Goal: Check status: Verify the current state of an ongoing process or item

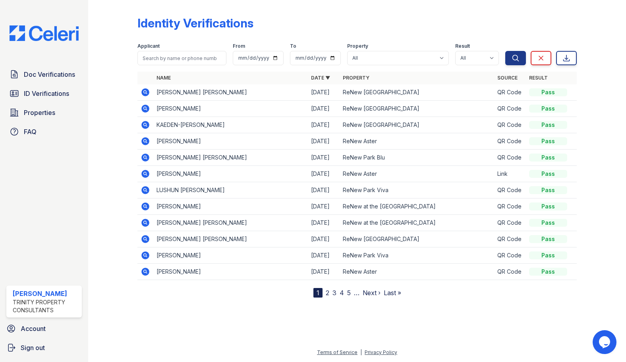
click at [146, 108] on icon at bounding box center [145, 108] width 2 height 2
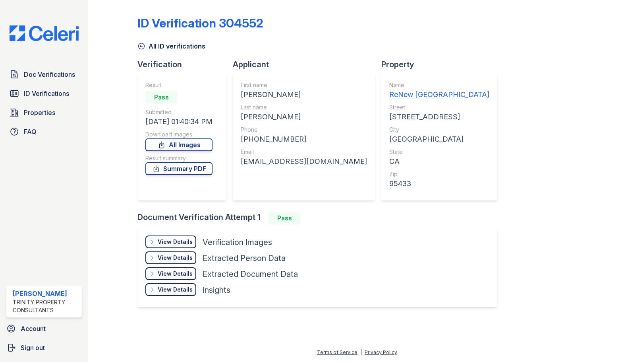
click at [145, 125] on div "Result Pass Submitted 08/29/25 01:40:34 PM Download Images All Images Result su…" at bounding box center [182, 136] width 89 height 127
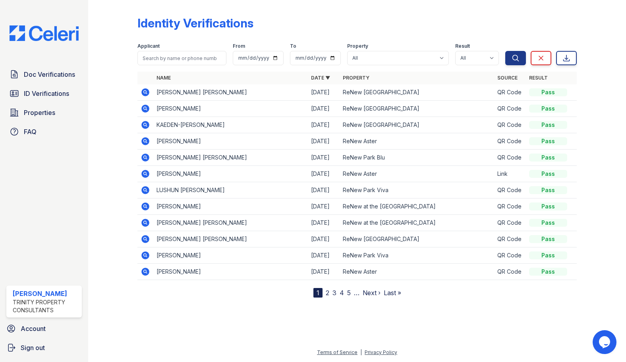
click at [145, 124] on icon at bounding box center [145, 124] width 2 height 2
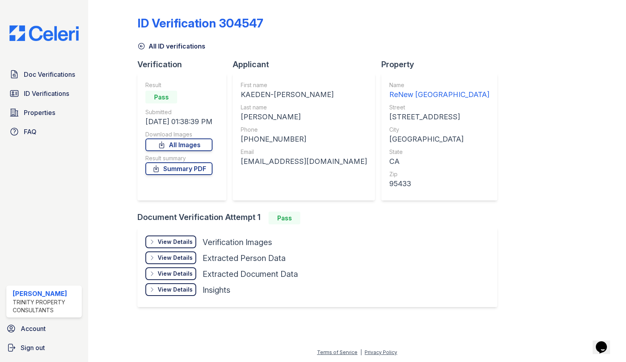
click at [173, 243] on div "View Details" at bounding box center [175, 242] width 35 height 8
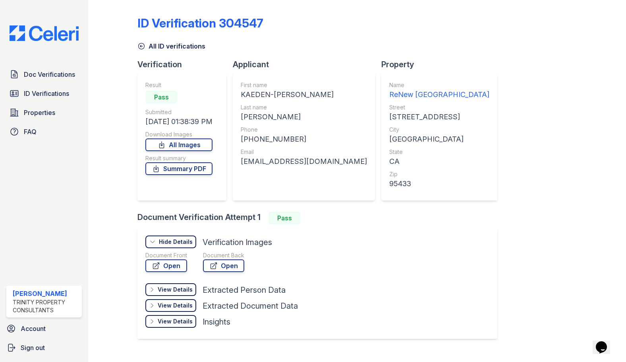
click at [172, 258] on div "Document Front" at bounding box center [166, 255] width 42 height 8
click at [168, 267] on link "Open" at bounding box center [166, 265] width 42 height 13
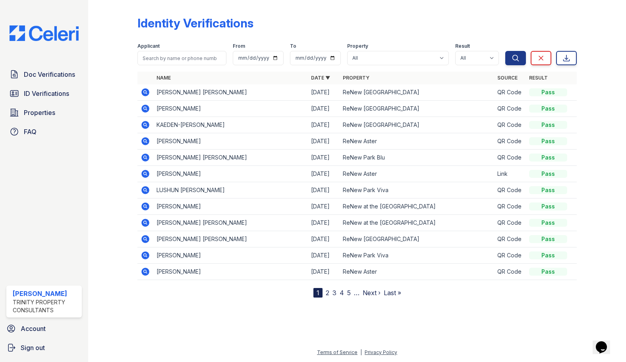
click at [143, 111] on icon at bounding box center [146, 109] width 8 height 8
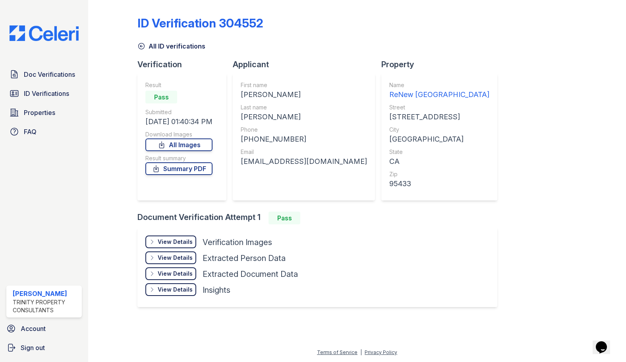
click at [157, 176] on div "Result Pass Submitted 08/29/25 01:40:34 PM Download Images All Images Result su…" at bounding box center [178, 136] width 67 height 111
click at [165, 166] on link "Summary PDF" at bounding box center [178, 168] width 67 height 13
click at [46, 76] on span "Doc Verifications" at bounding box center [49, 75] width 51 height 10
click at [39, 83] on div "Doc Verifications ID Verifications Properties FAQ" at bounding box center [44, 102] width 82 height 73
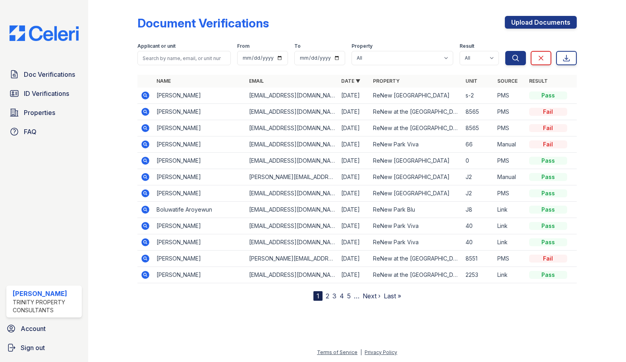
click at [28, 93] on span "ID Verifications" at bounding box center [46, 94] width 45 height 10
drag, startPoint x: 31, startPoint y: 89, endPoint x: 27, endPoint y: 93, distance: 4.8
click at [27, 93] on span "ID Verifications" at bounding box center [46, 94] width 45 height 10
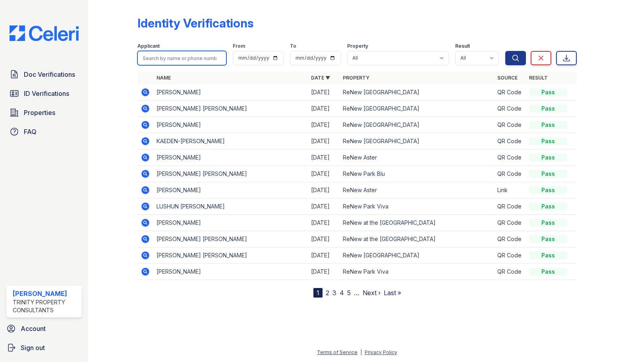
click at [170, 58] on input "search" at bounding box center [182, 58] width 89 height 14
type input "kaeden"
click at [506, 51] on button "Search" at bounding box center [516, 58] width 21 height 14
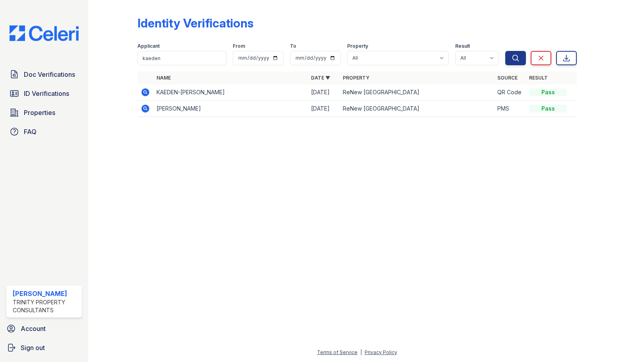
click at [145, 95] on icon at bounding box center [146, 92] width 8 height 8
click at [147, 106] on icon at bounding box center [146, 109] width 8 height 8
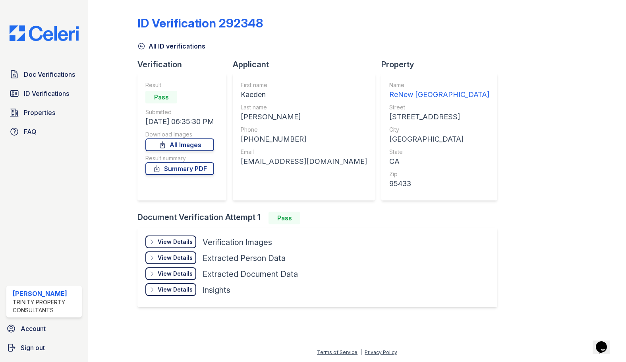
click at [168, 240] on div "View Details" at bounding box center [175, 242] width 35 height 8
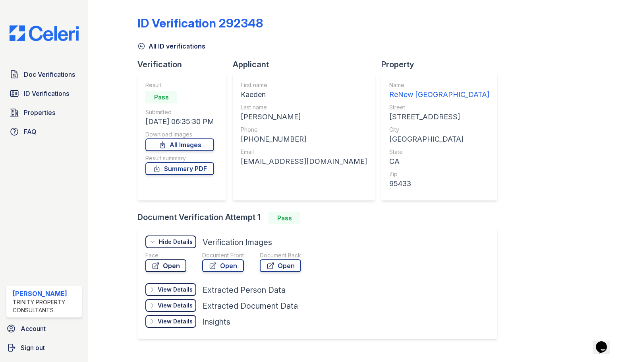
click at [165, 265] on link "Open" at bounding box center [165, 265] width 41 height 13
